Goal: Navigation & Orientation: Find specific page/section

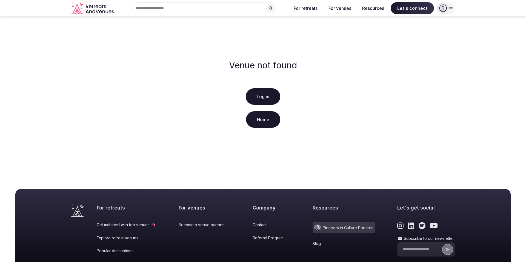
click at [181, 72] on div "Venue not found Log in Home" at bounding box center [263, 94] width 526 height 157
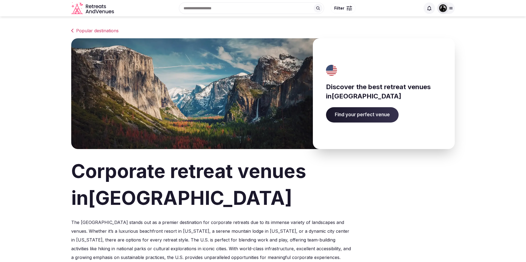
click at [450, 13] on div at bounding box center [446, 7] width 18 height 11
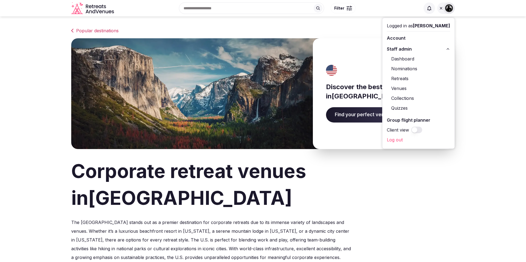
click at [399, 80] on link "Retreats" at bounding box center [418, 78] width 63 height 9
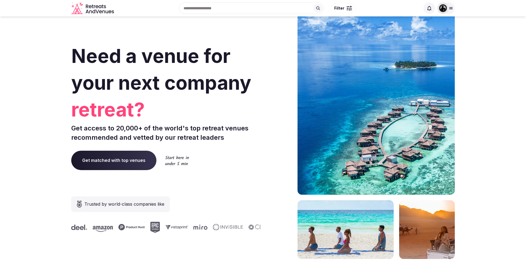
click at [450, 7] on icon at bounding box center [450, 8] width 4 height 4
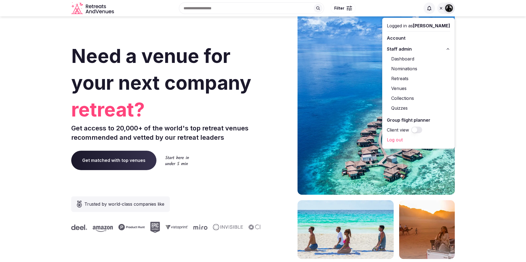
click at [399, 79] on link "Retreats" at bounding box center [418, 78] width 63 height 9
click at [262, 71] on div "Need a venue for your next company offsite? Get access to 20,000+ of the world'…" at bounding box center [262, 164] width 383 height 330
click at [254, 72] on h1 "Need a venue for your next company offsite?" at bounding box center [165, 81] width 189 height 77
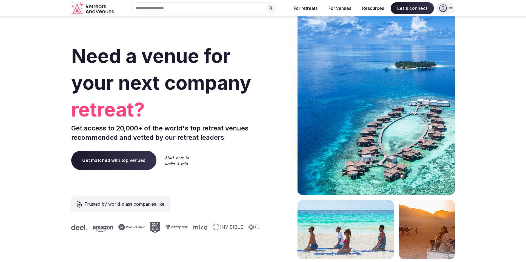
click at [450, 8] on icon at bounding box center [450, 8] width 4 height 4
